Goal: Information Seeking & Learning: Learn about a topic

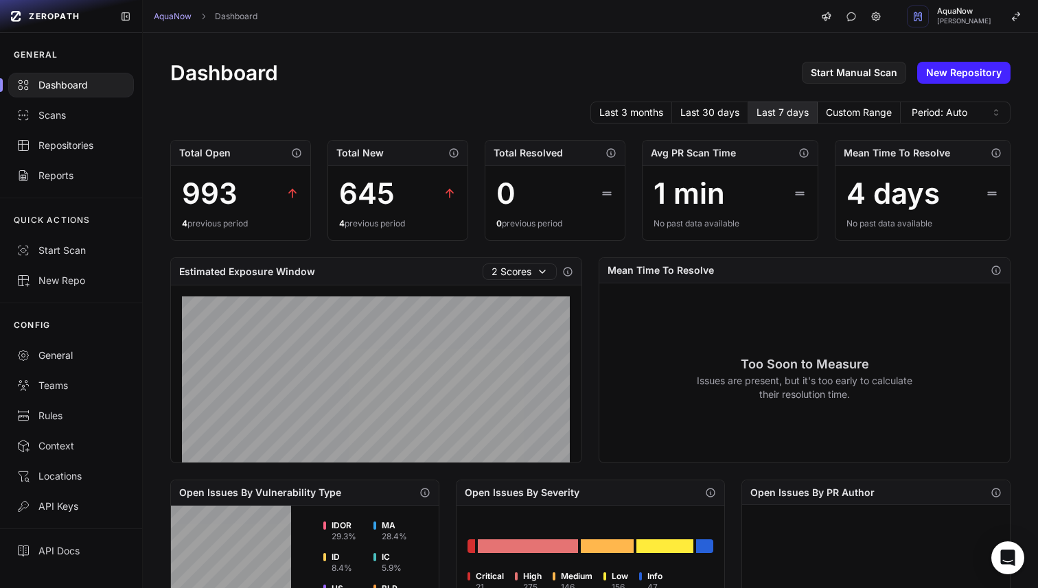
click at [220, 195] on div "993" at bounding box center [210, 193] width 56 height 33
click at [63, 253] on div "Start Scan" at bounding box center [70, 251] width 109 height 14
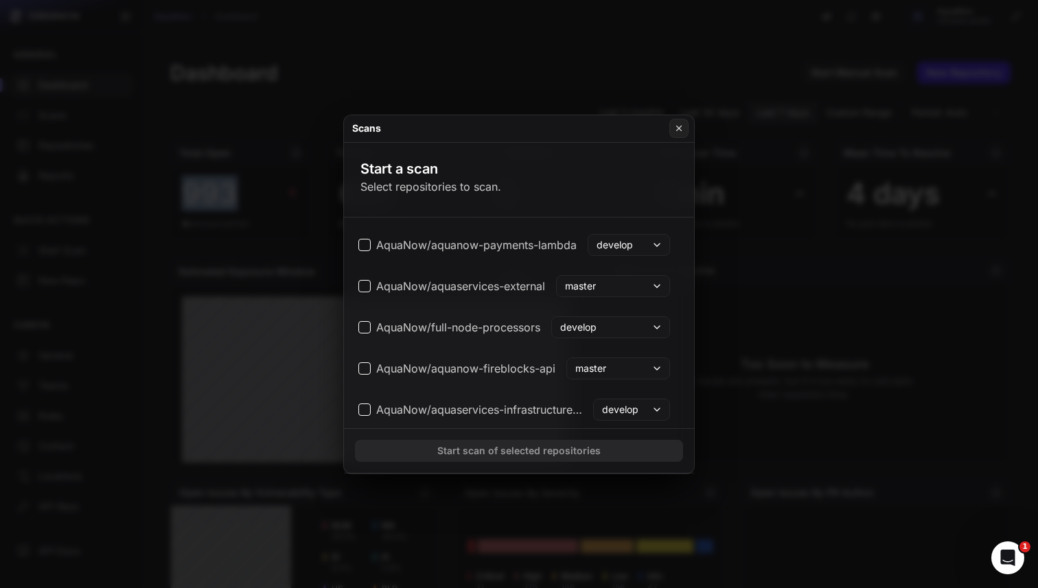
scroll to position [816, 5]
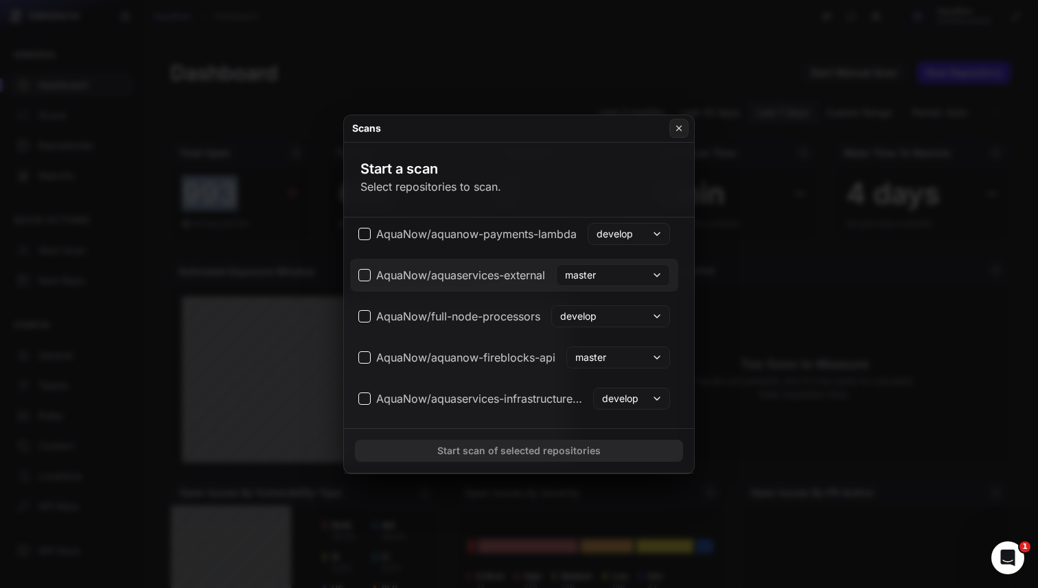
click at [623, 275] on button "master" at bounding box center [613, 275] width 114 height 22
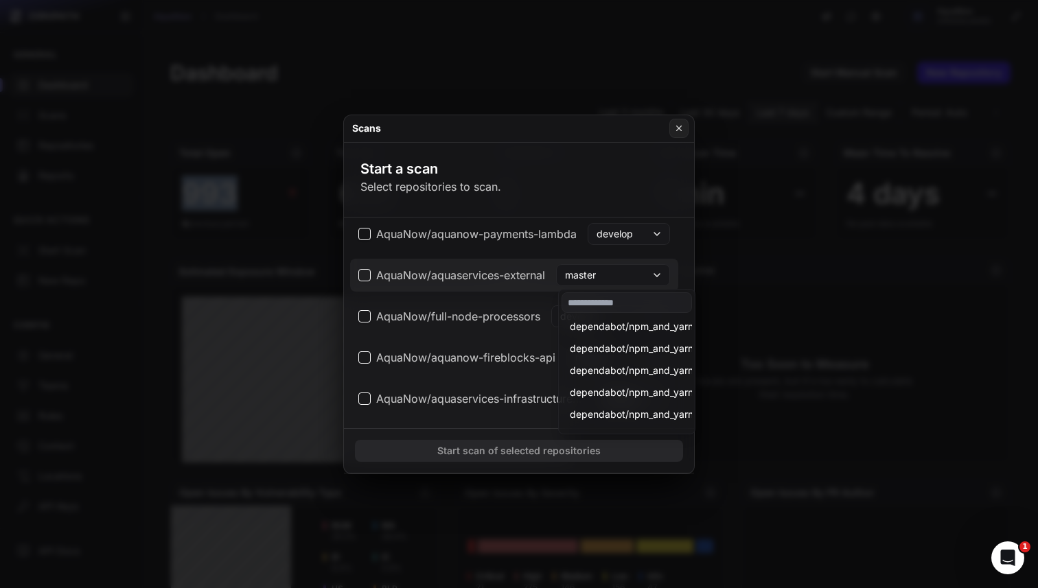
click at [623, 275] on button "master" at bounding box center [613, 275] width 114 height 22
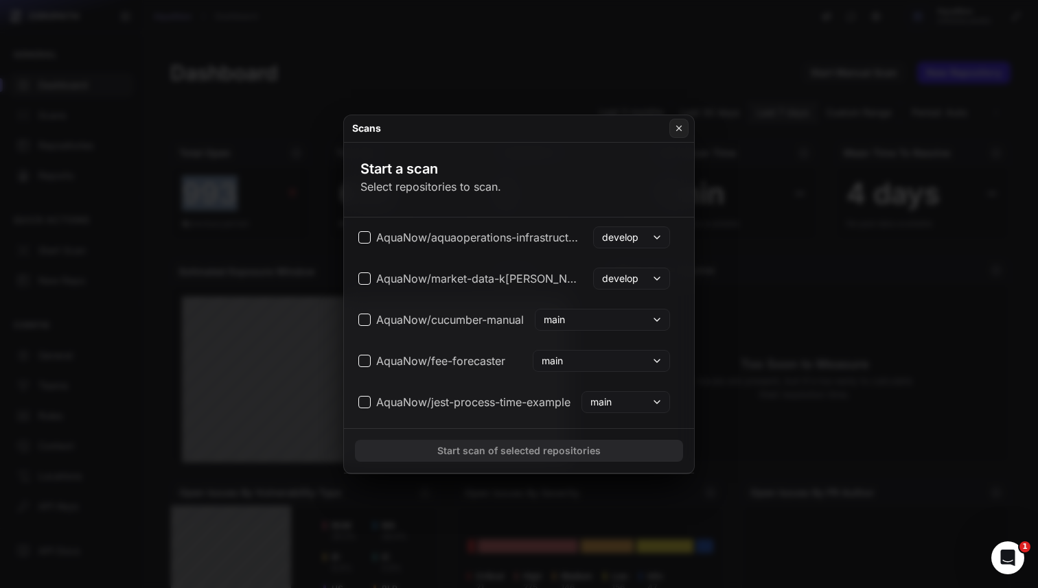
scroll to position [3419, 5]
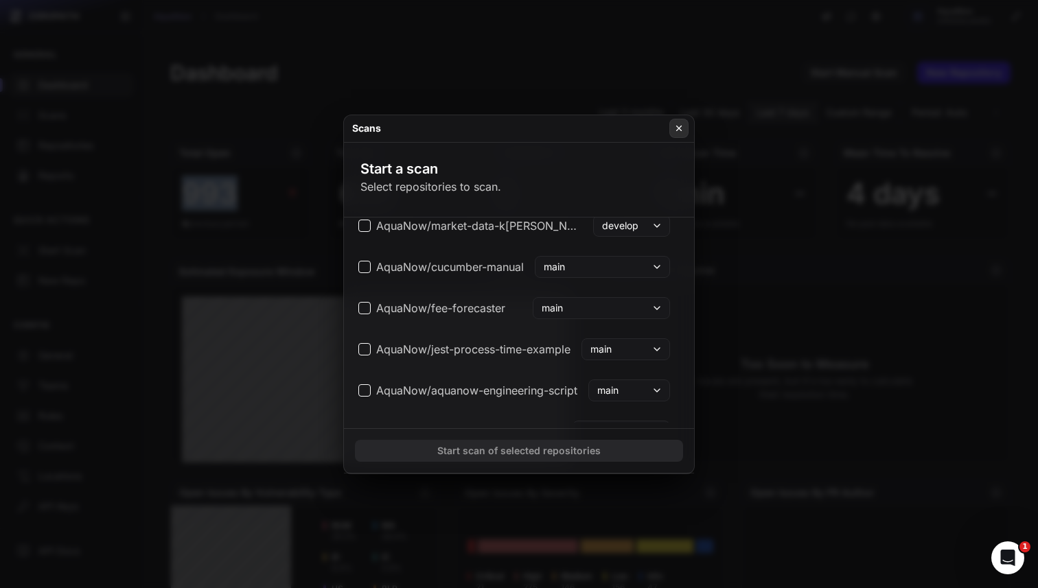
click at [675, 127] on icon at bounding box center [679, 128] width 10 height 11
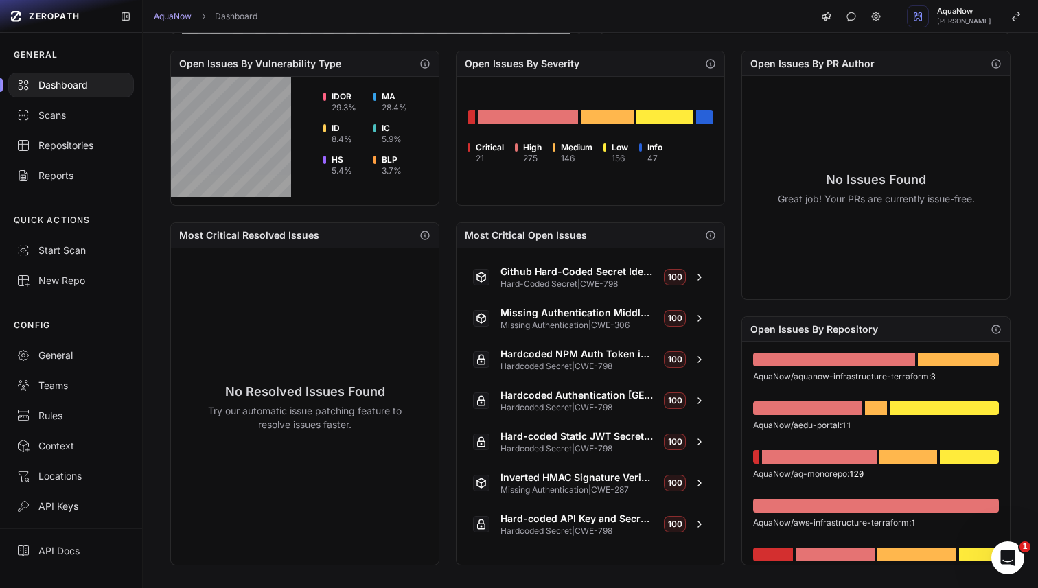
scroll to position [434, 0]
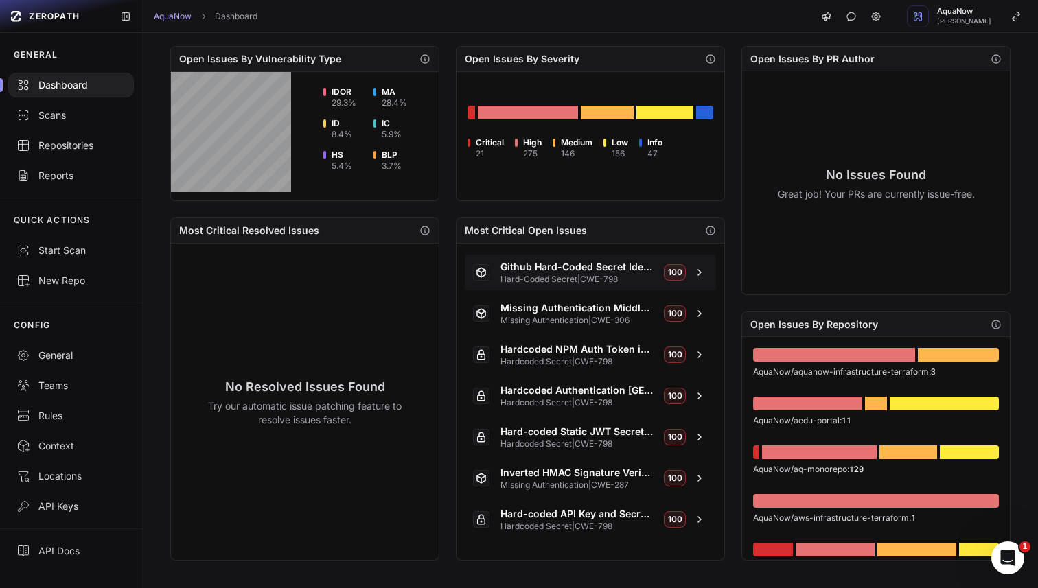
click at [581, 269] on span "Github Hard-Coded Secret Identified" at bounding box center [576, 267] width 153 height 14
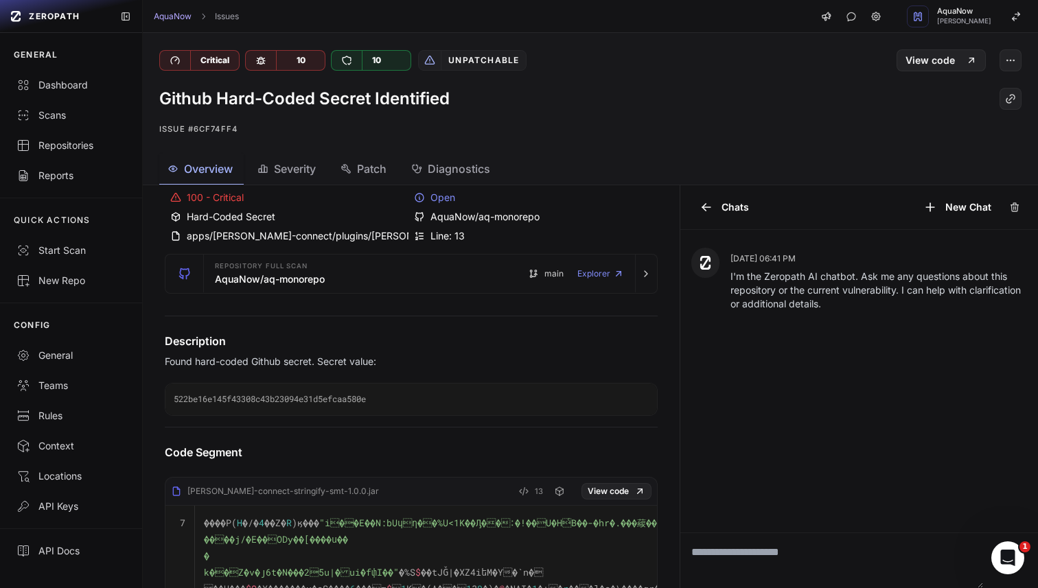
scroll to position [51, 0]
click at [336, 357] on p "Found hard-coded Github secret. Secret value:" at bounding box center [411, 361] width 493 height 14
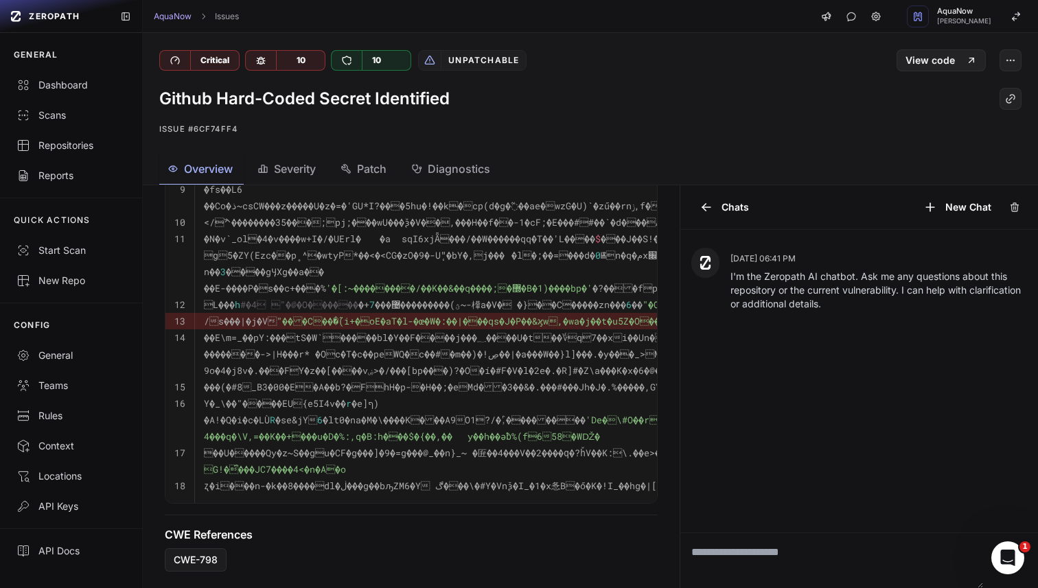
scroll to position [564, 0]
click at [208, 559] on span "CWE-798" at bounding box center [196, 560] width 44 height 14
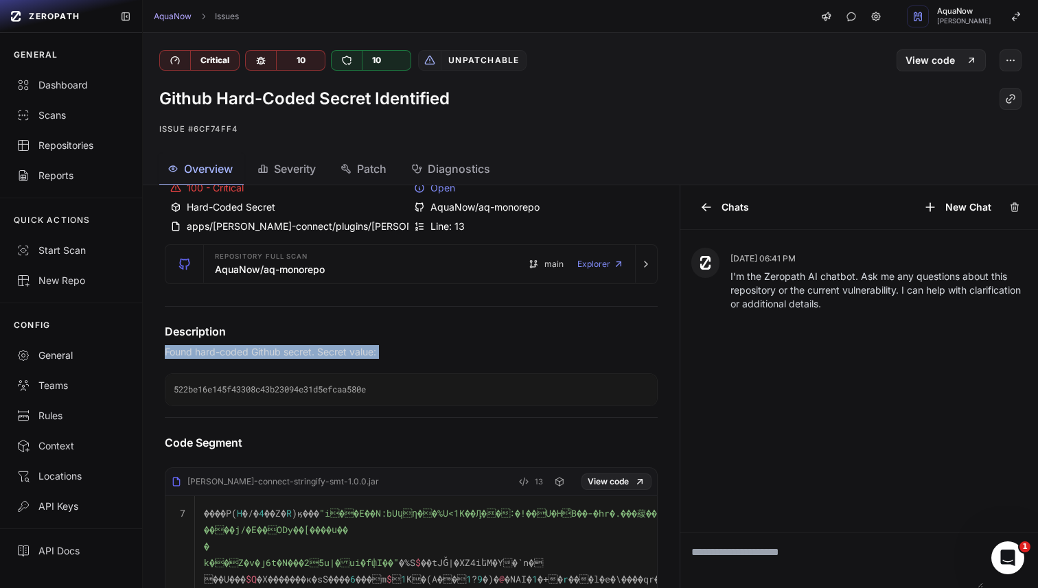
scroll to position [0, 0]
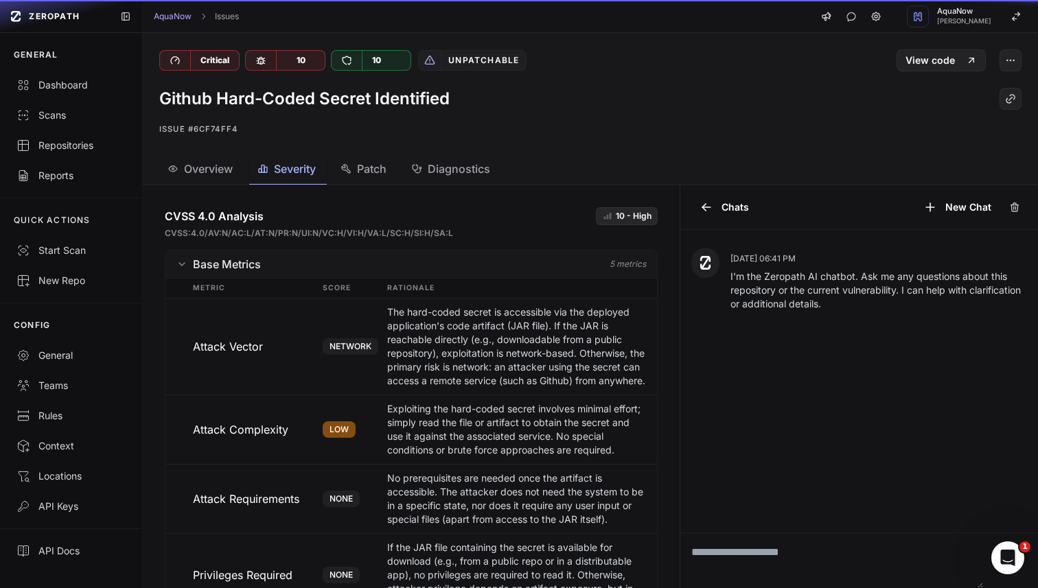
click at [299, 161] on span "Severity" at bounding box center [295, 169] width 42 height 16
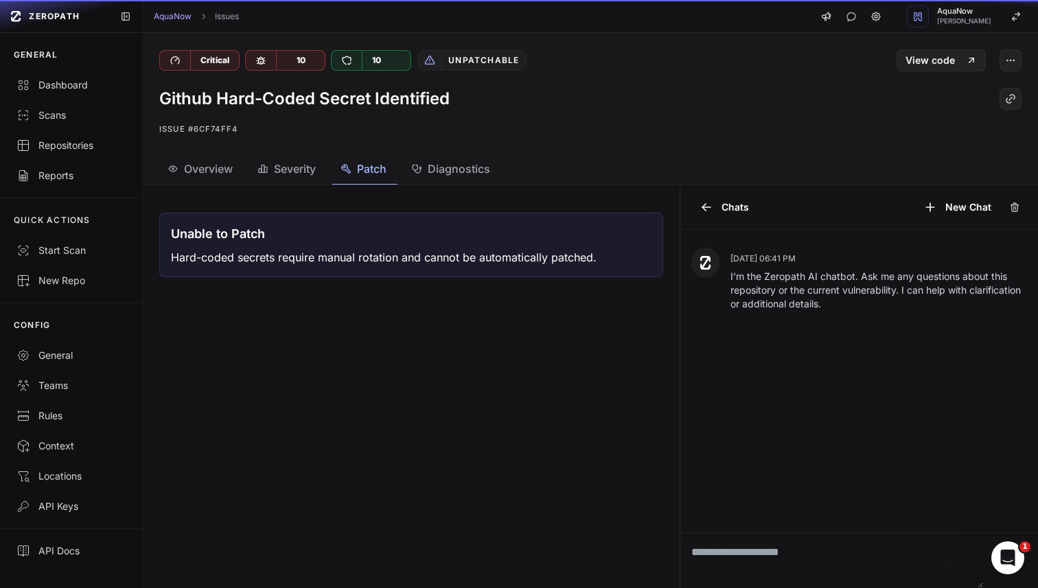
click at [362, 169] on span "Patch" at bounding box center [372, 169] width 30 height 16
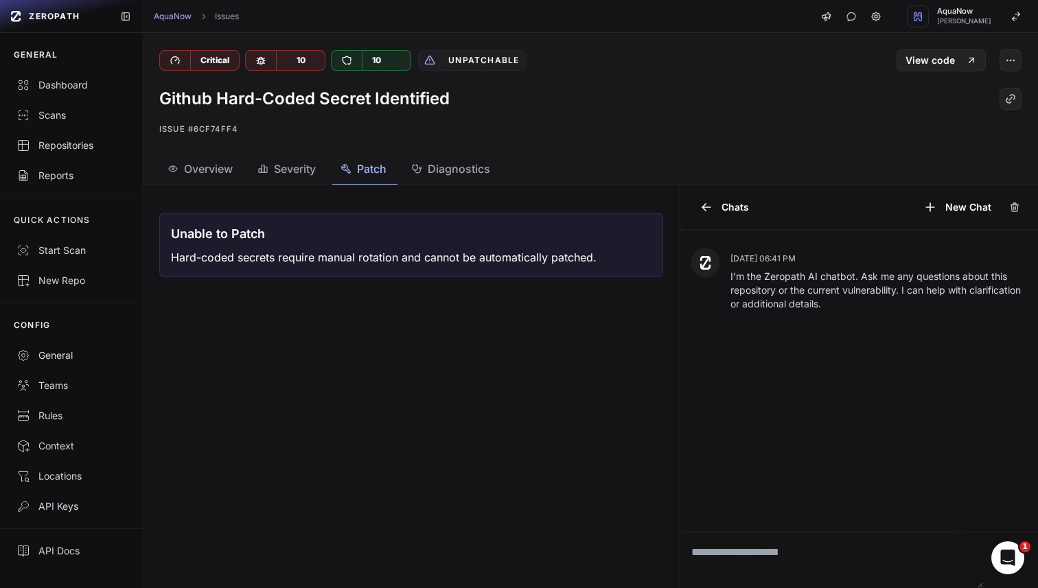
click at [437, 170] on span "Diagnostics" at bounding box center [459, 169] width 62 height 16
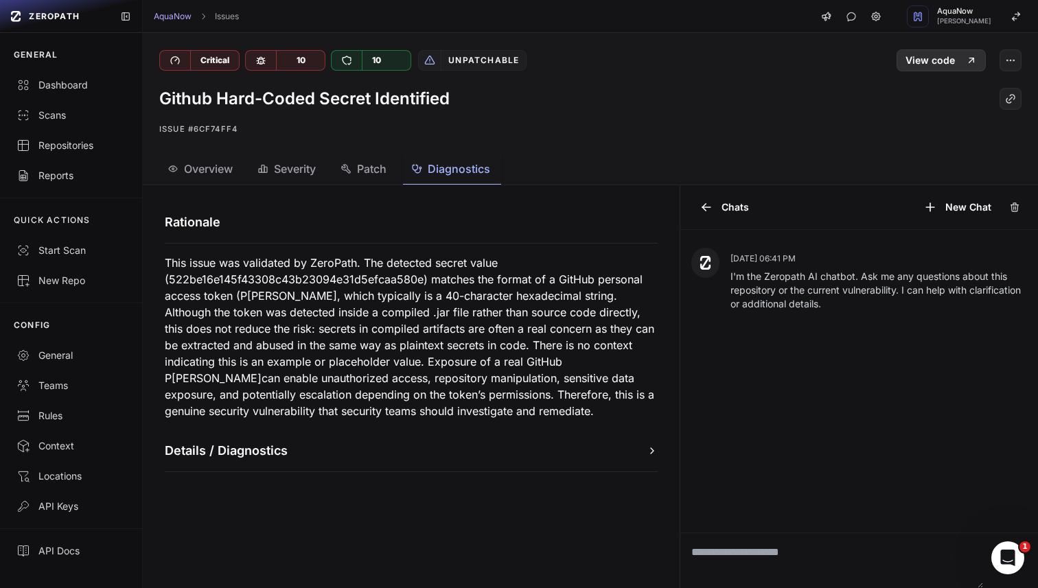
click at [925, 62] on link "View code" at bounding box center [941, 60] width 89 height 22
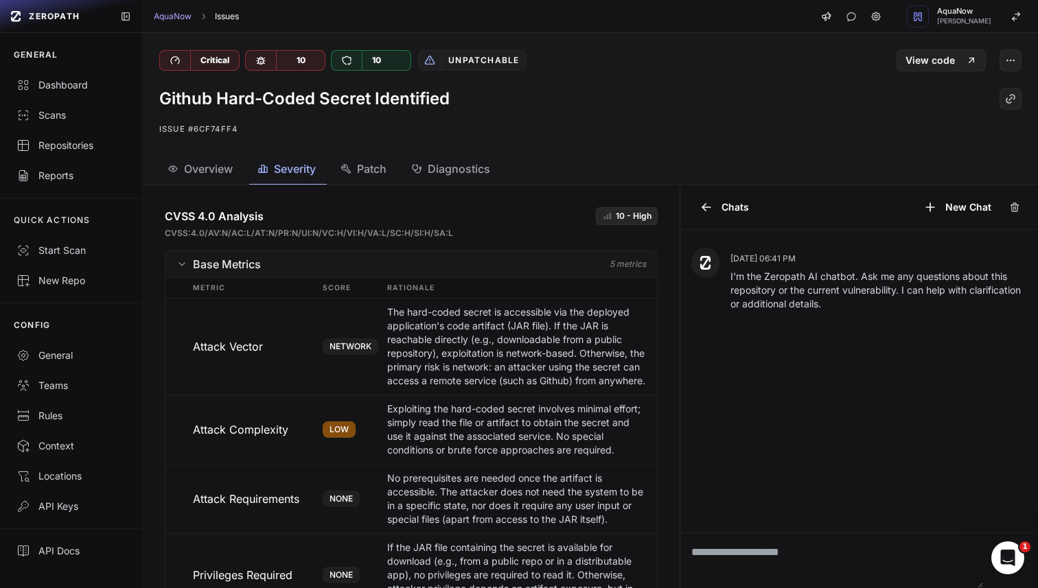
click at [233, 18] on link "Issues" at bounding box center [227, 16] width 24 height 11
click at [173, 14] on link "AquaNow" at bounding box center [173, 16] width 38 height 11
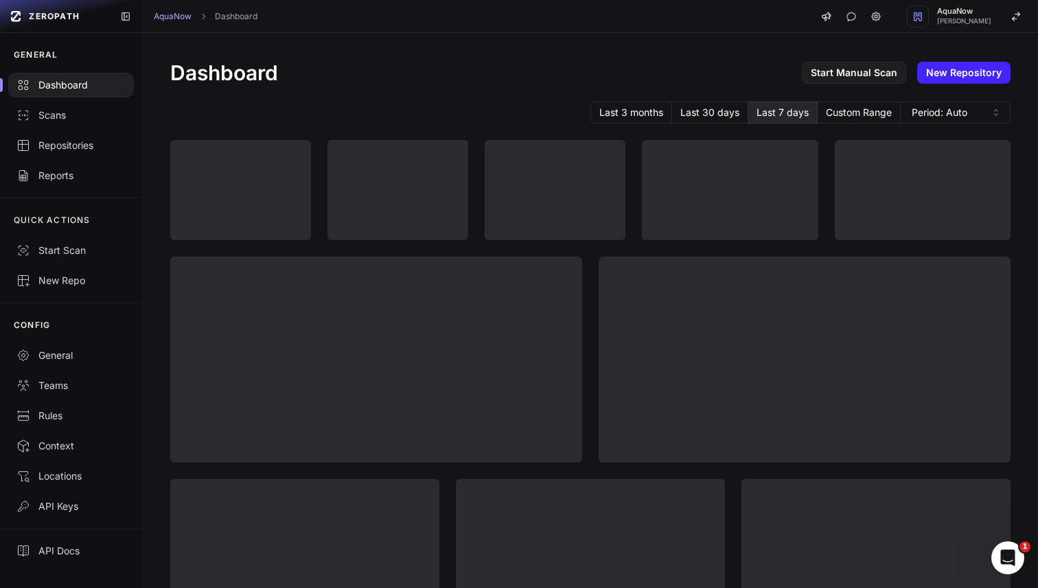
click at [110, 86] on div "Dashboard" at bounding box center [70, 85] width 109 height 14
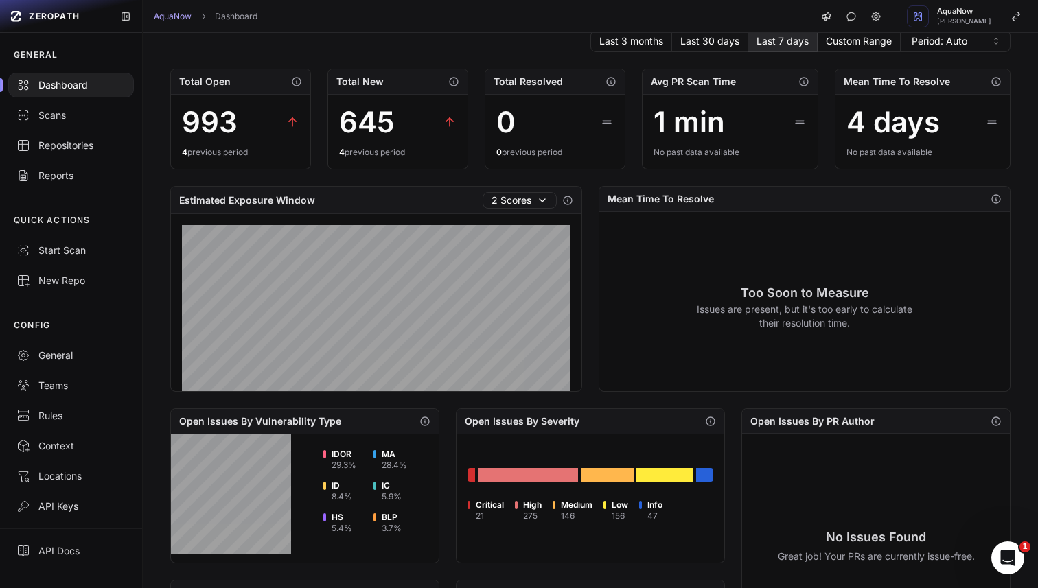
scroll to position [51, 0]
